Goal: Task Accomplishment & Management: Manage account settings

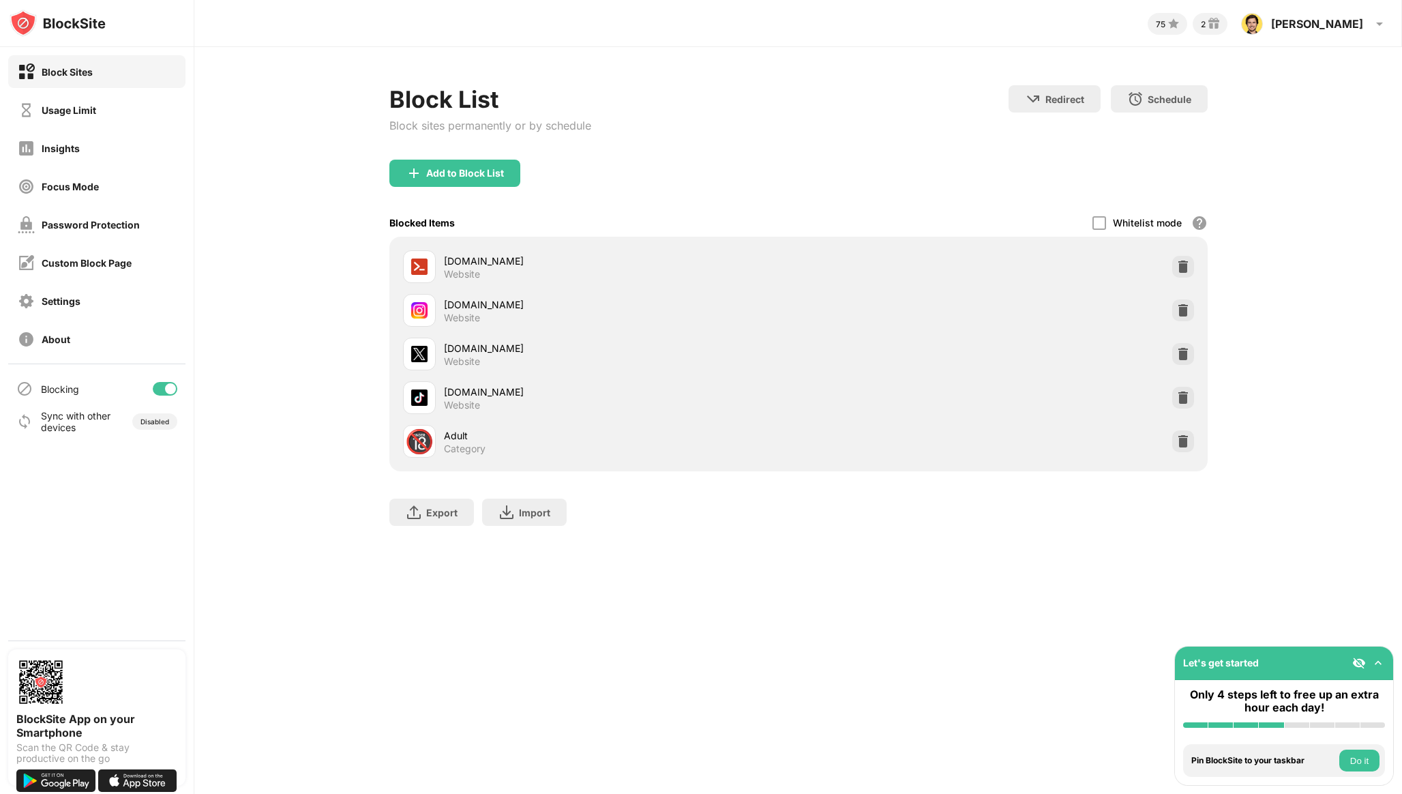
click at [166, 388] on div at bounding box center [170, 388] width 11 height 11
click at [156, 394] on div at bounding box center [165, 389] width 25 height 14
click at [160, 389] on div at bounding box center [165, 389] width 25 height 14
